Goal: Information Seeking & Learning: Learn about a topic

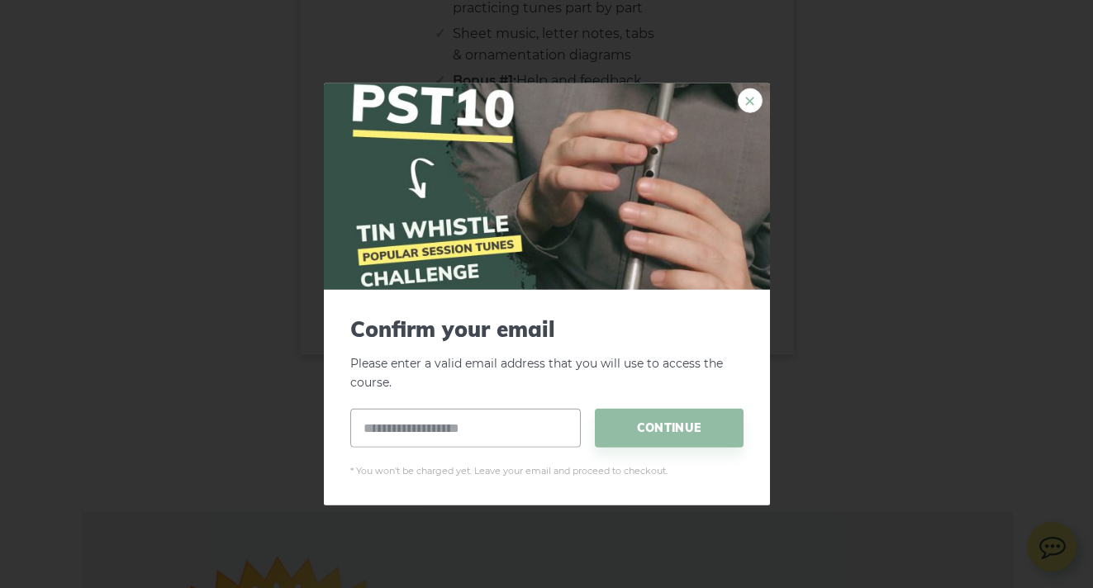
click at [749, 102] on link "×" at bounding box center [750, 100] width 25 height 25
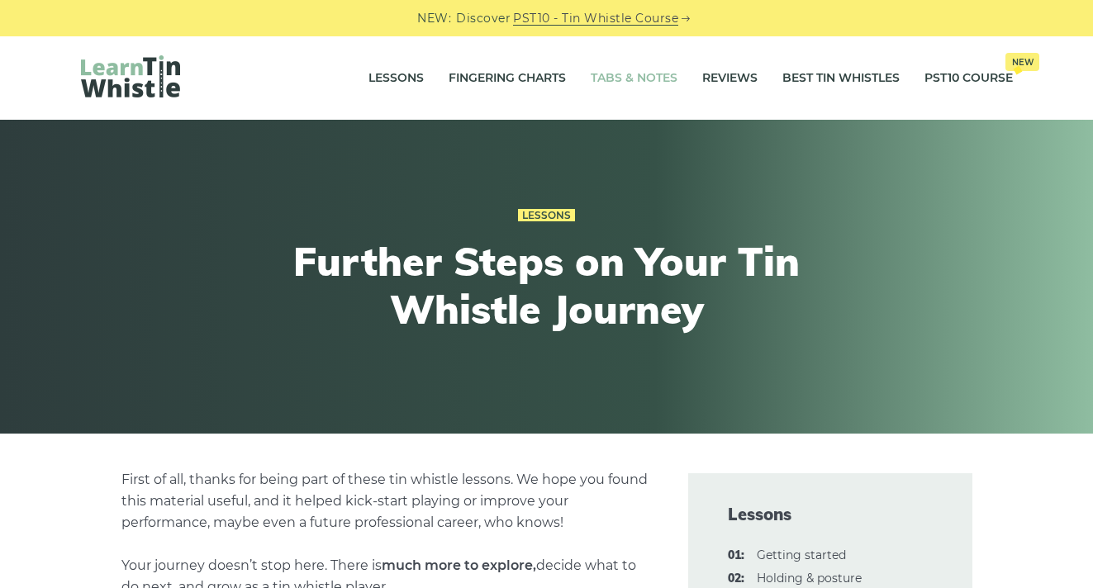
click at [635, 75] on link "Tabs & Notes" at bounding box center [634, 78] width 87 height 41
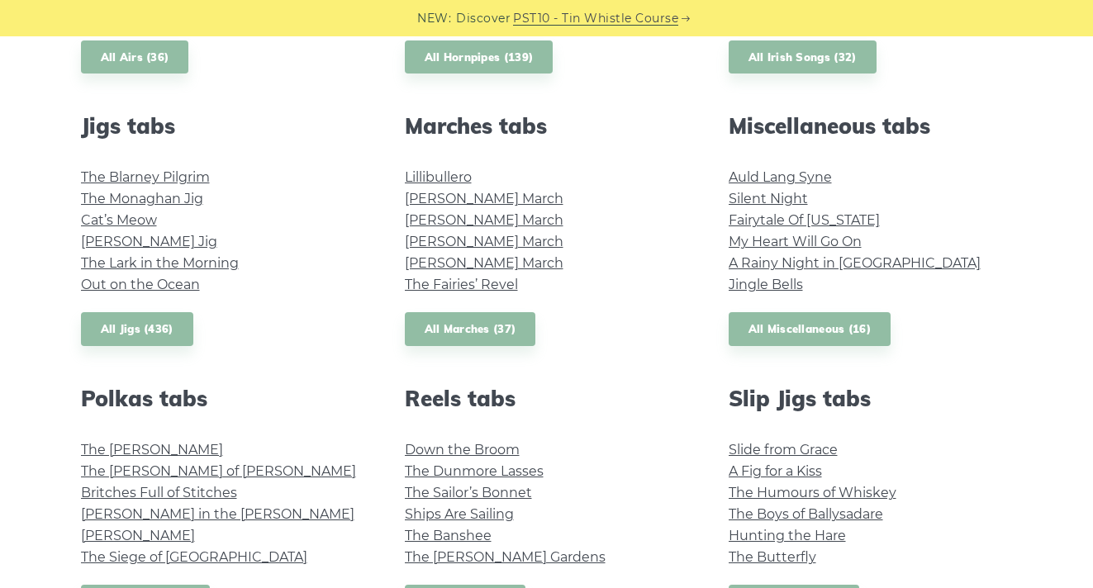
scroll to position [881, 0]
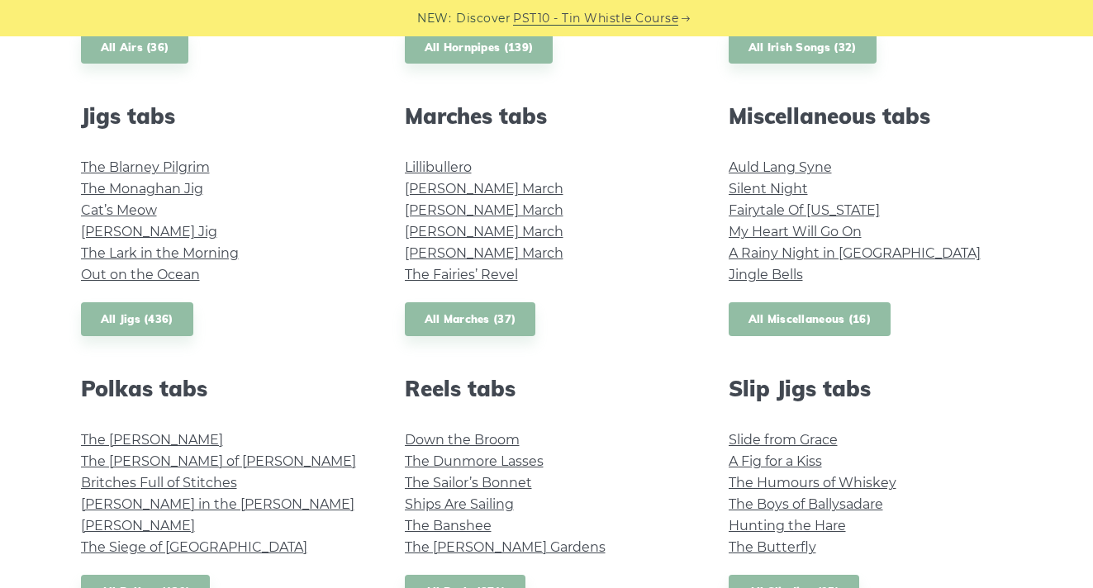
click at [774, 324] on link "All Miscellaneous (16)" at bounding box center [810, 319] width 163 height 34
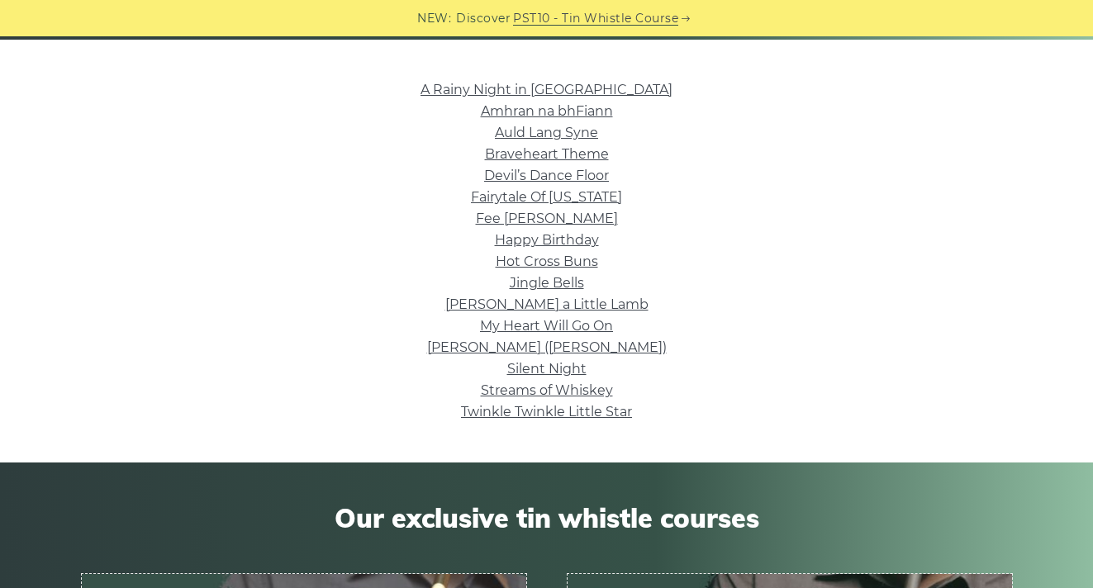
scroll to position [423, 0]
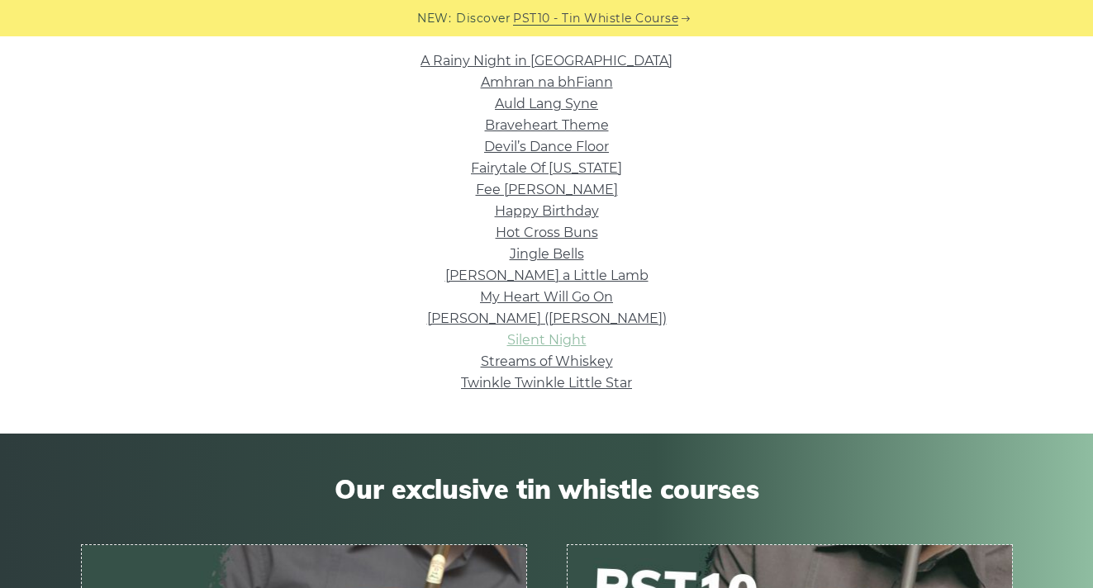
click at [531, 345] on link "Silent Night" at bounding box center [546, 340] width 79 height 16
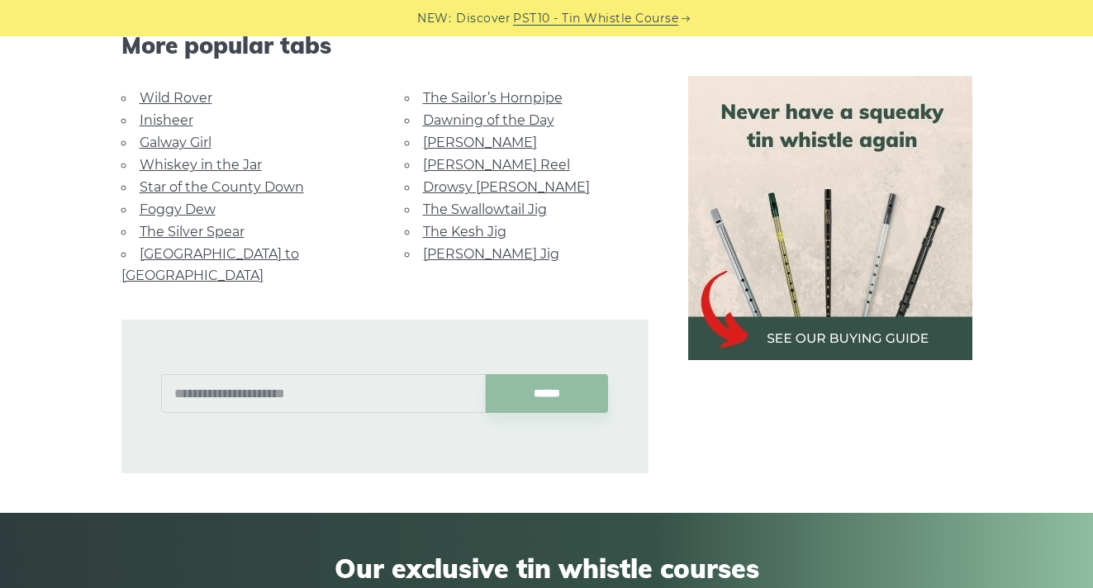
scroll to position [1591, 0]
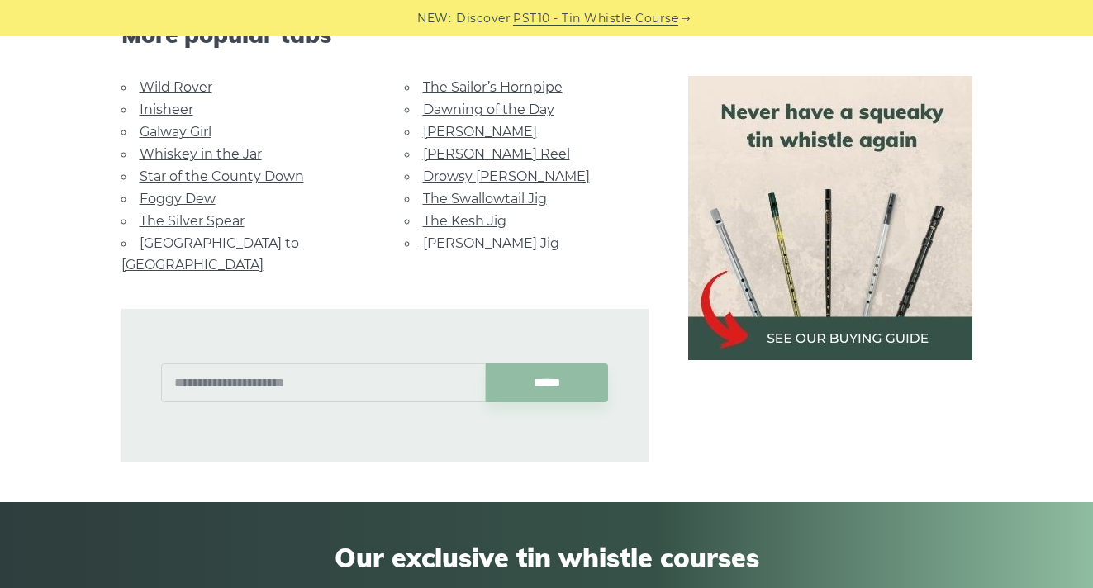
click at [174, 88] on link "Wild Rover" at bounding box center [176, 87] width 73 height 16
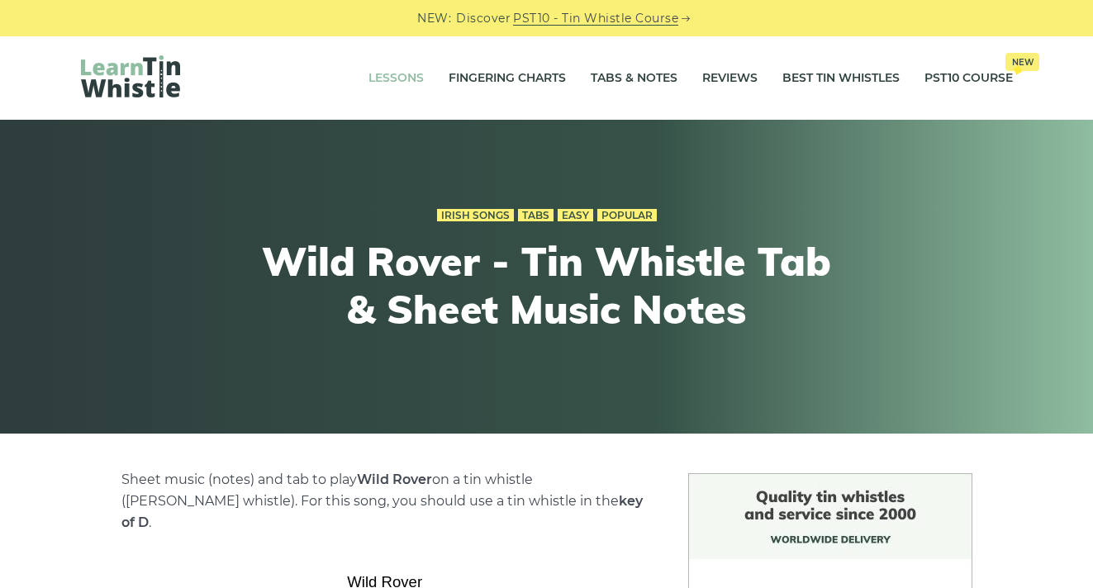
click at [392, 81] on link "Lessons" at bounding box center [396, 78] width 55 height 41
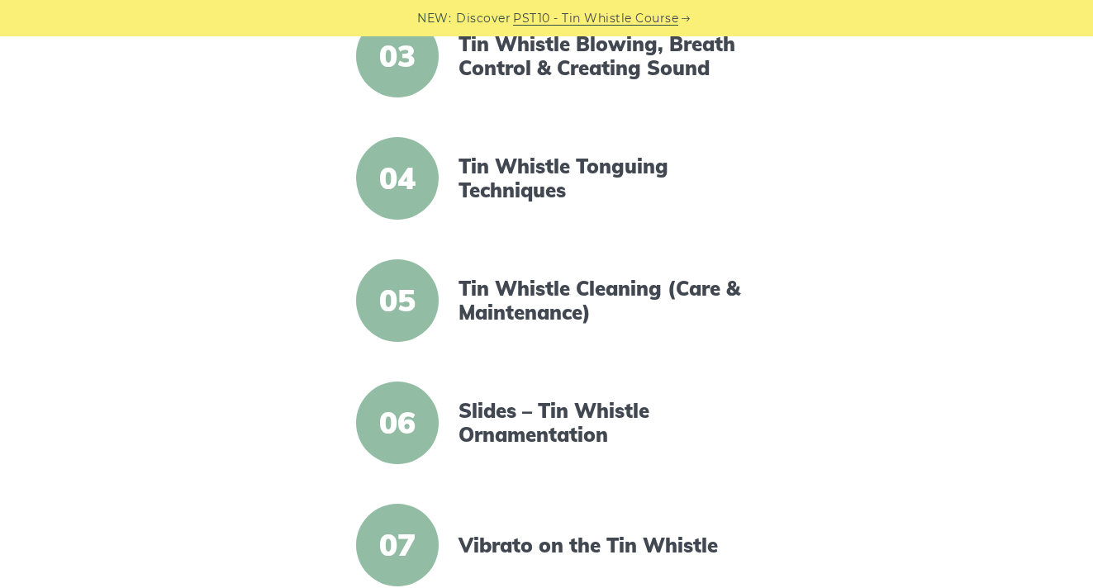
scroll to position [710, 0]
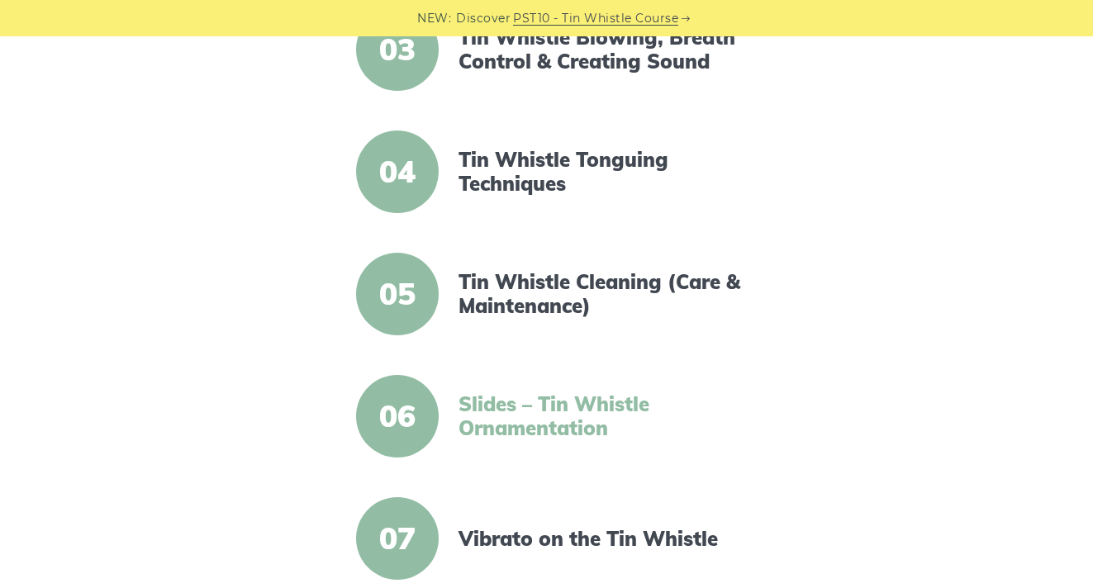
click at [524, 430] on link "Slides – Tin Whistle Ornamentation" at bounding box center [601, 416] width 284 height 48
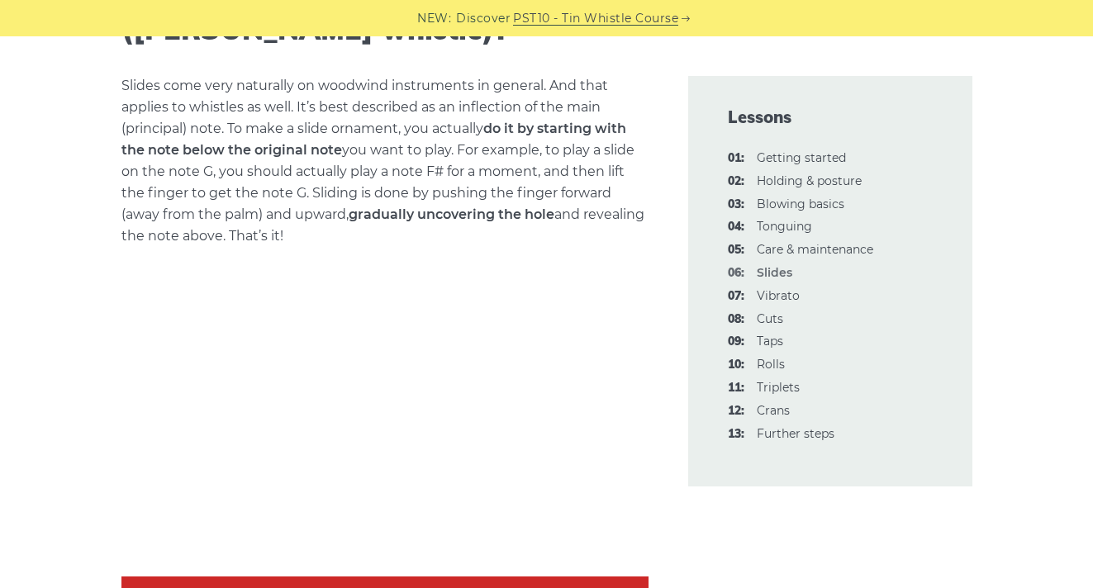
scroll to position [754, 0]
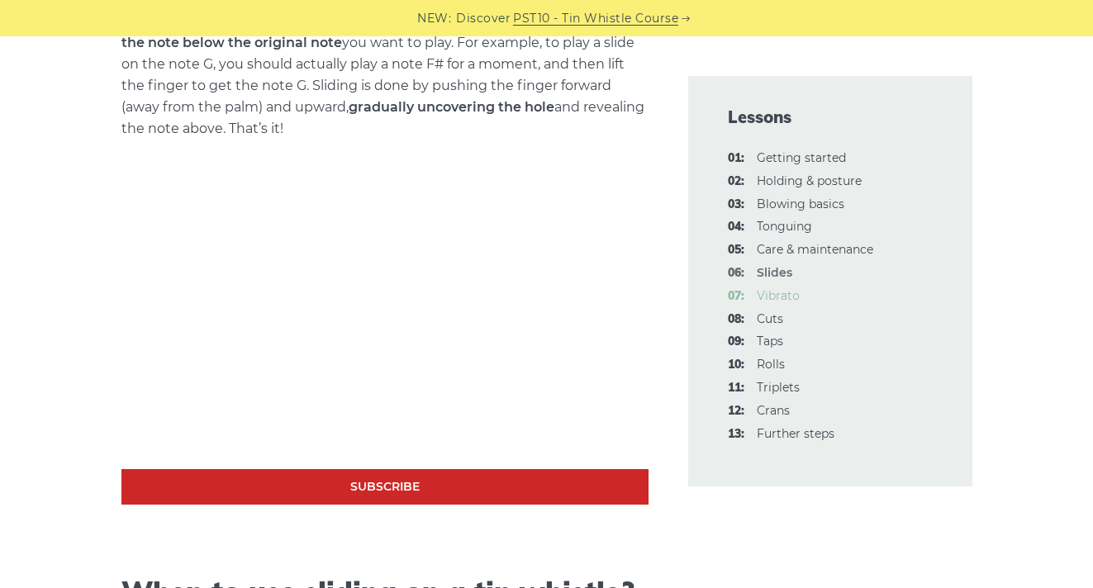
click at [780, 298] on link "07: Vibrato" at bounding box center [778, 295] width 43 height 15
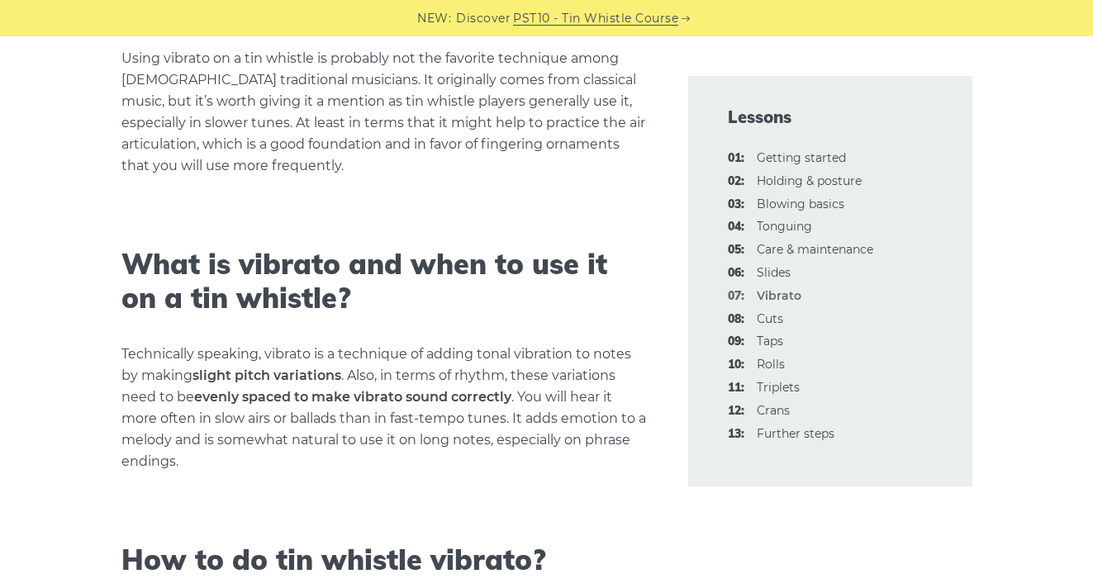
scroll to position [424, 0]
